Goal: Check status: Check status

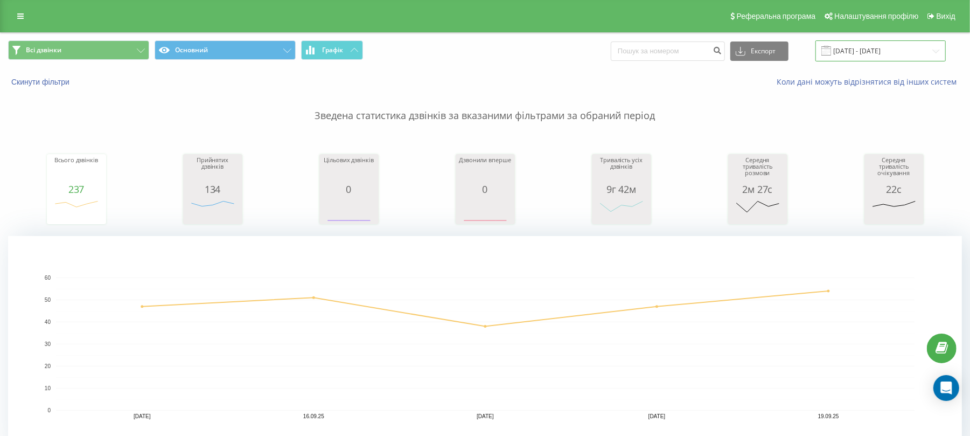
click at [889, 46] on input "[DATE] - [DATE]" at bounding box center [880, 50] width 130 height 21
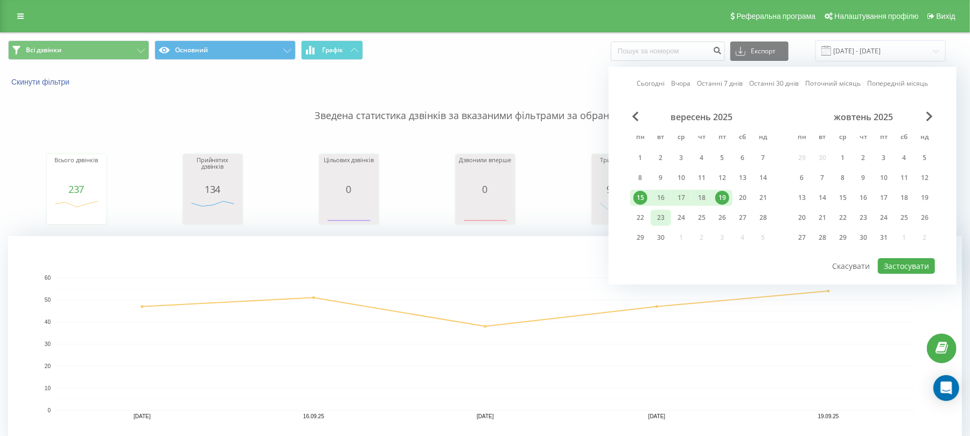
click at [662, 220] on div "23" at bounding box center [661, 218] width 14 height 14
drag, startPoint x: 900, startPoint y: 263, endPoint x: 918, endPoint y: 270, distance: 18.9
click at [901, 263] on button "Застосувати" at bounding box center [906, 266] width 57 height 16
type input "[DATE] - [DATE]"
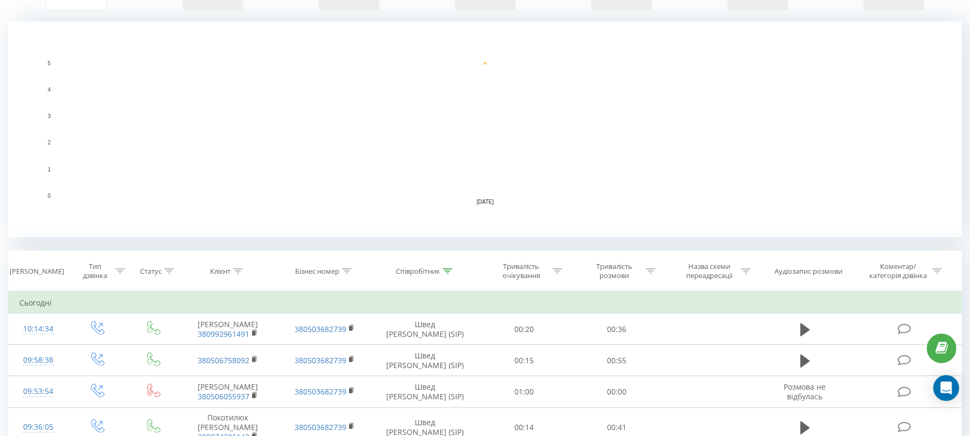
scroll to position [215, 0]
click at [447, 268] on icon at bounding box center [448, 269] width 10 height 5
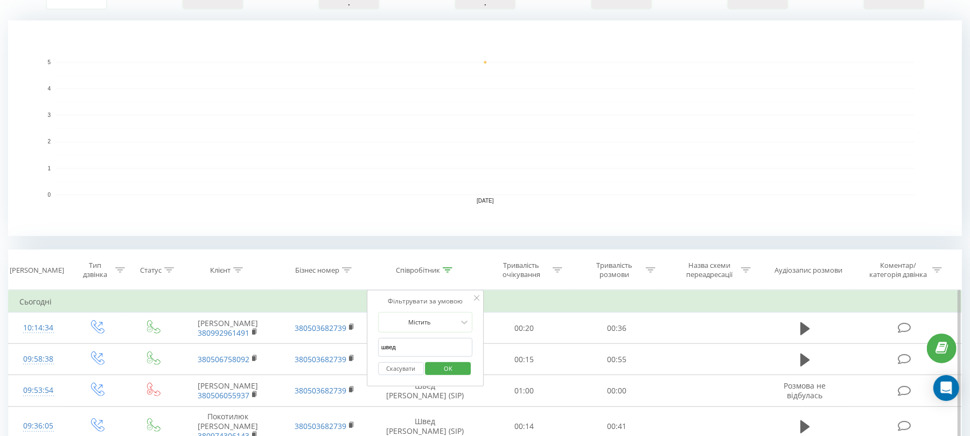
click at [410, 345] on input "швед" at bounding box center [425, 347] width 95 height 19
click at [409, 345] on input "швед" at bounding box center [425, 347] width 95 height 19
type input "цинко"
click at [449, 367] on span "OK" at bounding box center [448, 368] width 30 height 17
